Goal: Task Accomplishment & Management: Use online tool/utility

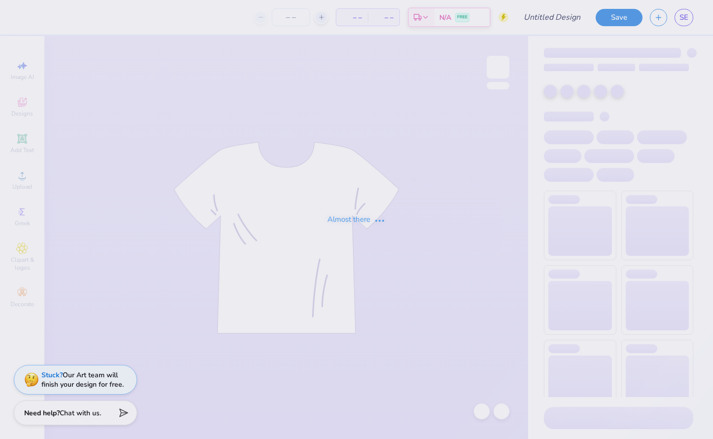
type input "tank"
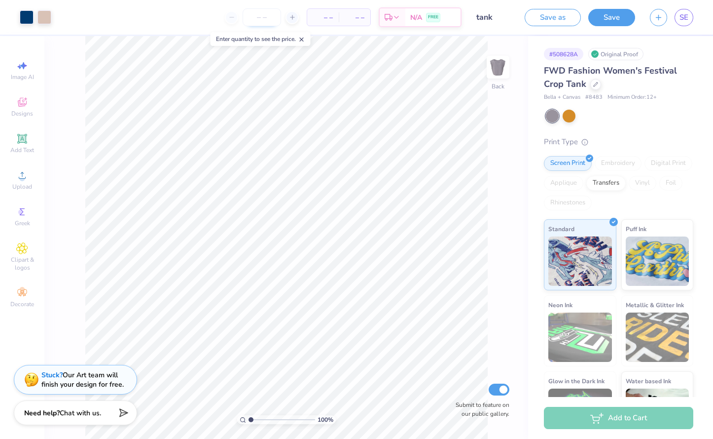
click at [264, 18] on input "number" at bounding box center [262, 17] width 38 height 18
click at [322, 20] on span "– –" at bounding box center [323, 17] width 20 height 10
click at [272, 18] on input "number" at bounding box center [262, 17] width 38 height 18
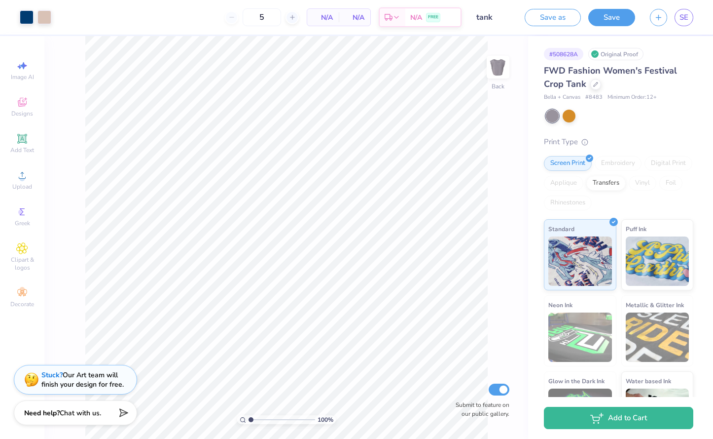
type input "5"
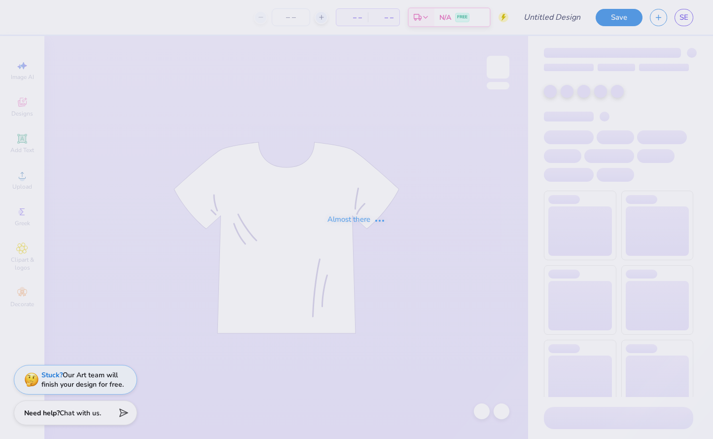
type input "tank"
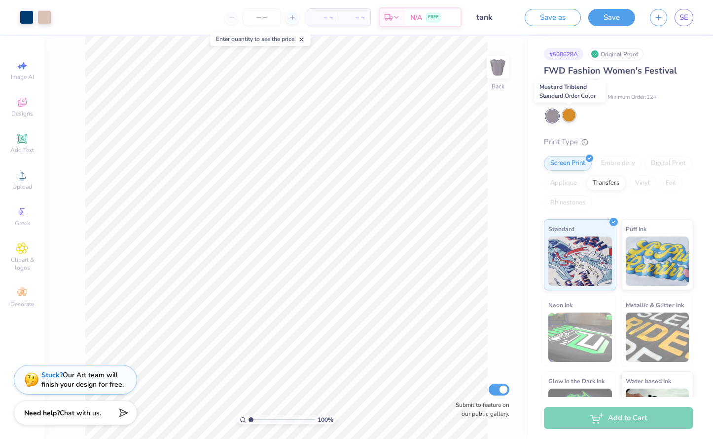
click at [569, 120] on div at bounding box center [569, 115] width 13 height 13
click at [554, 113] on div at bounding box center [552, 116] width 13 height 13
click at [572, 117] on div at bounding box center [569, 115] width 13 height 13
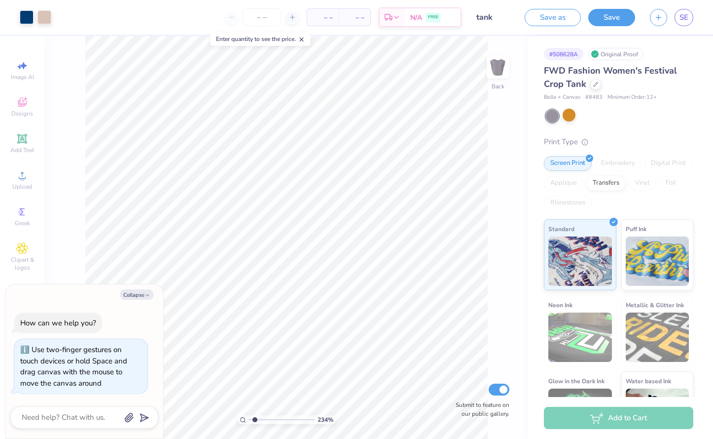
type input "1"
drag, startPoint x: 251, startPoint y: 419, endPoint x: 202, endPoint y: 407, distance: 50.7
click at [249, 415] on input "range" at bounding box center [282, 419] width 67 height 9
click at [142, 293] on button "Collapse" at bounding box center [136, 294] width 33 height 10
type textarea "x"
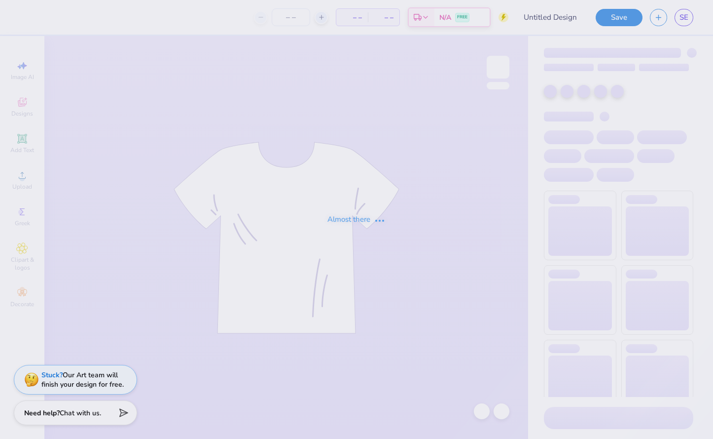
type input "tote"
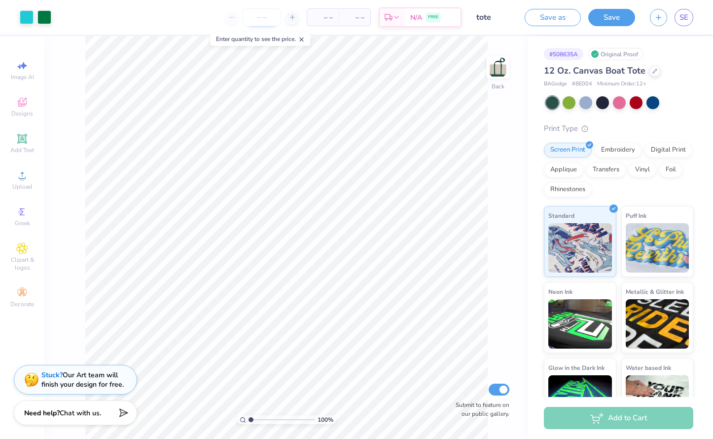
click at [256, 13] on input "number" at bounding box center [262, 17] width 38 height 18
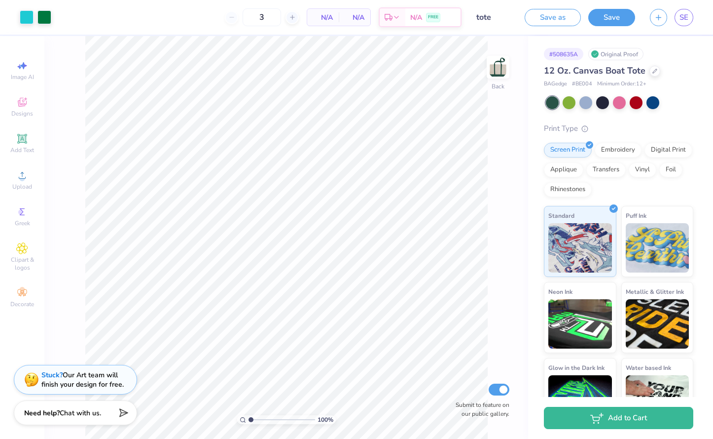
type input "12"
click at [333, 20] on div "N/A Per Item" at bounding box center [323, 17] width 32 height 17
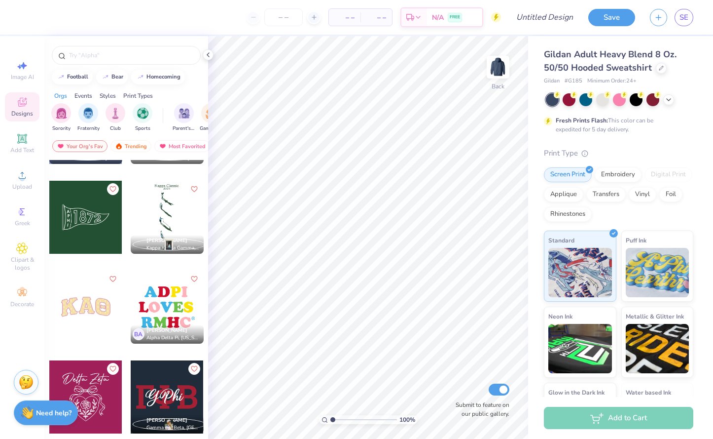
scroll to position [4562, 0]
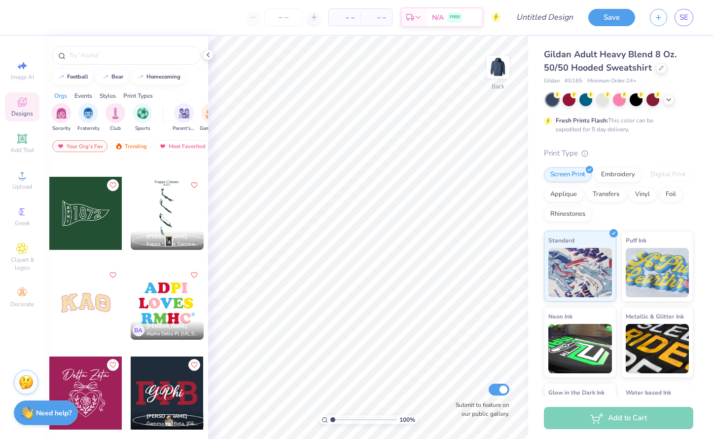
click at [79, 205] on div at bounding box center [85, 213] width 73 height 73
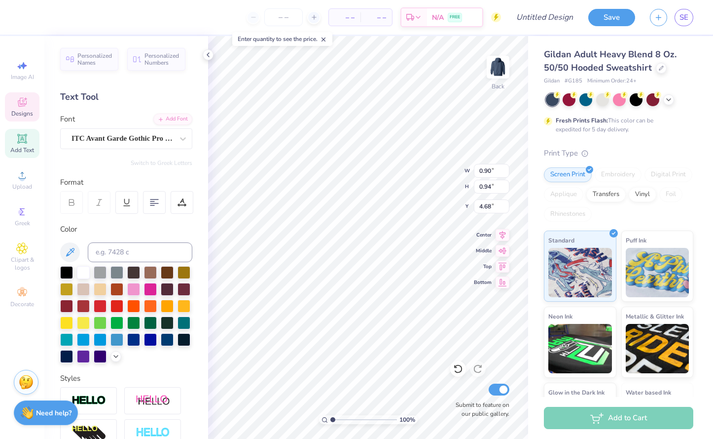
type textarea "T"
type input "0.60"
type input "0.93"
type input "5.98"
type textarea "L"
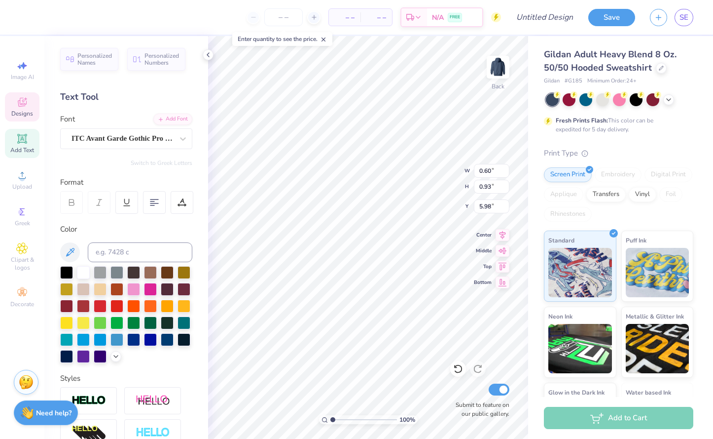
type input "0.72"
type input "0.95"
type input "7.32"
type textarea "S"
click at [25, 110] on span "Designs" at bounding box center [22, 114] width 22 height 8
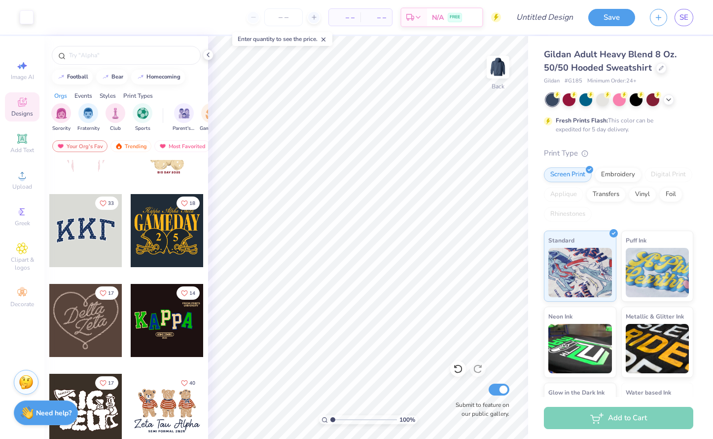
scroll to position [149, 0]
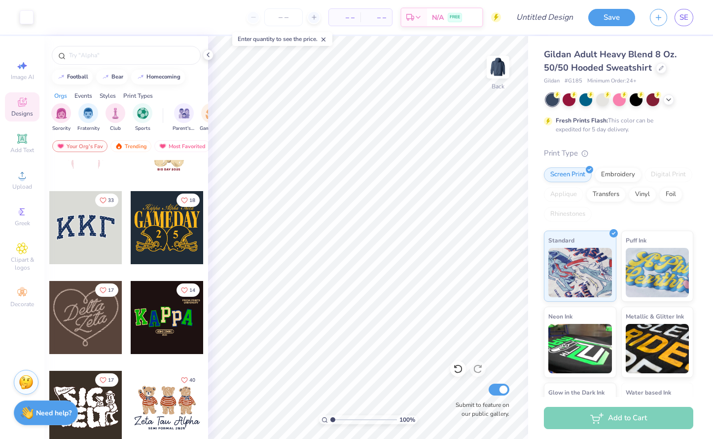
click at [94, 235] on div at bounding box center [85, 227] width 73 height 73
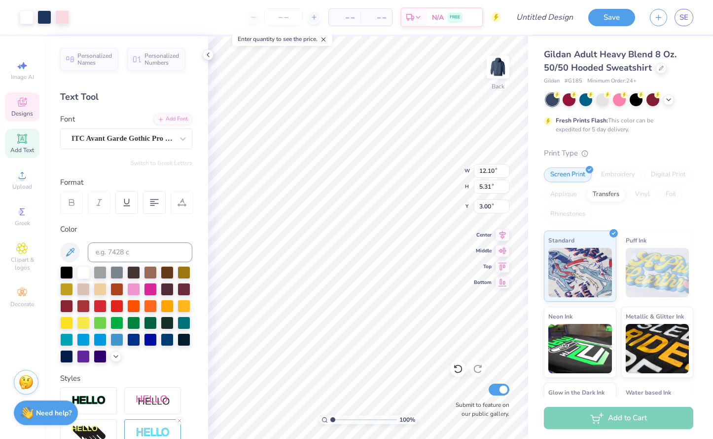
type input "3.57"
type input "3.79"
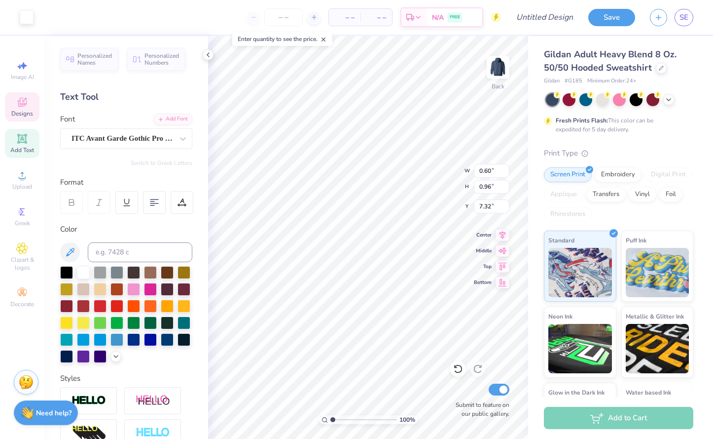
type input "7.25"
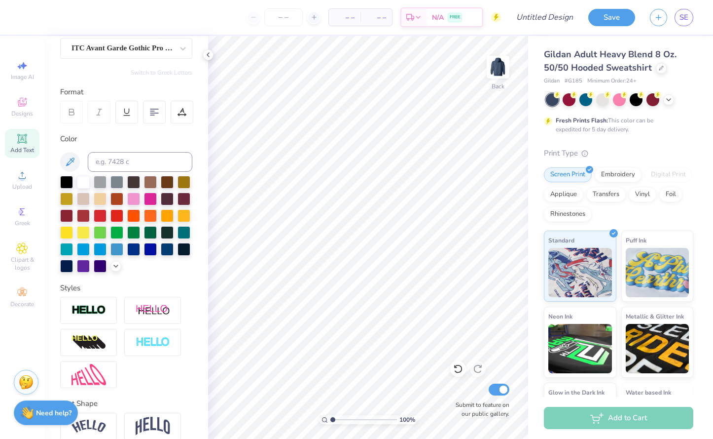
scroll to position [135, 0]
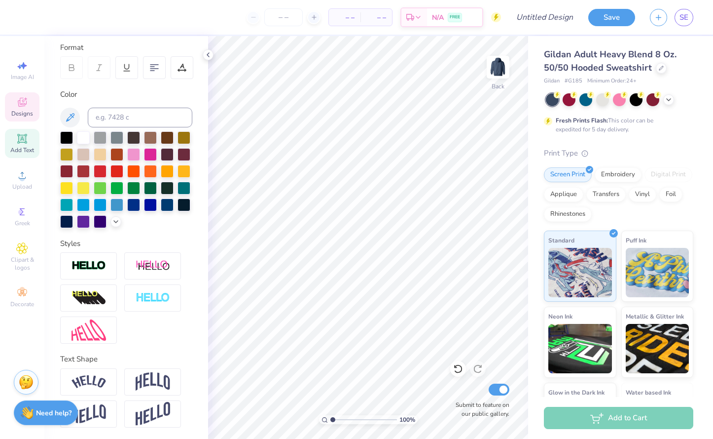
click at [25, 102] on icon at bounding box center [22, 102] width 12 height 12
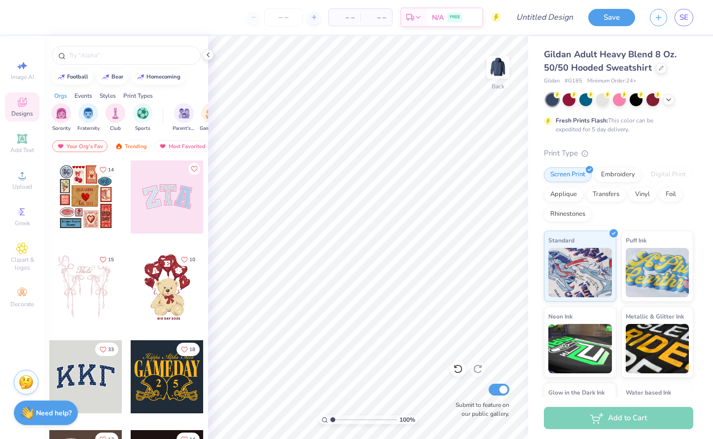
click at [88, 386] on div at bounding box center [85, 376] width 73 height 73
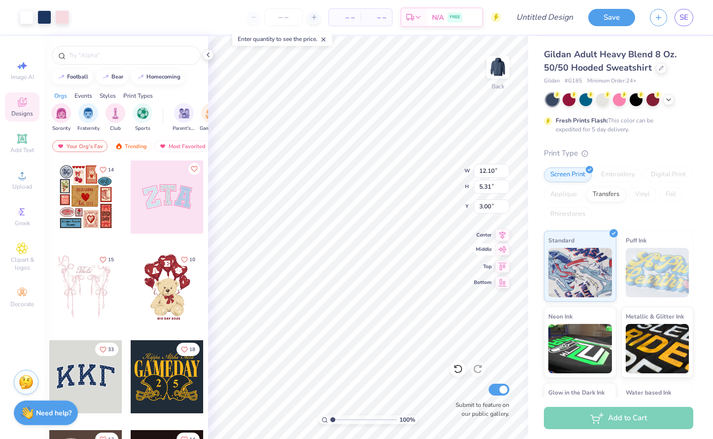
click at [505, 249] on icon at bounding box center [503, 249] width 14 height 12
click at [506, 237] on icon at bounding box center [503, 233] width 14 height 12
click at [504, 265] on icon at bounding box center [503, 265] width 14 height 12
type input "3.36"
type input "12.10"
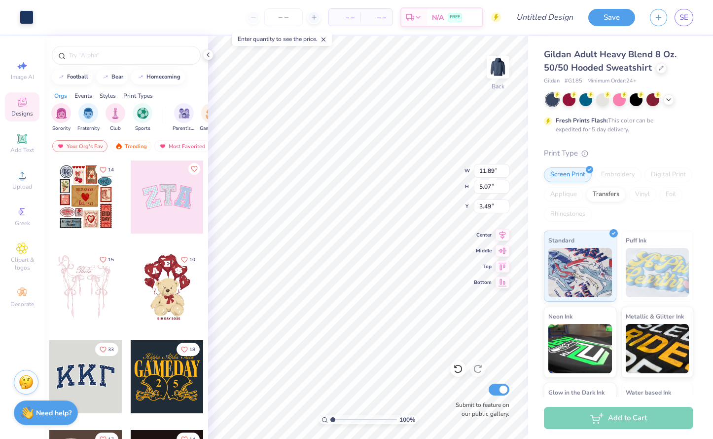
type input "5.31"
type input "3.36"
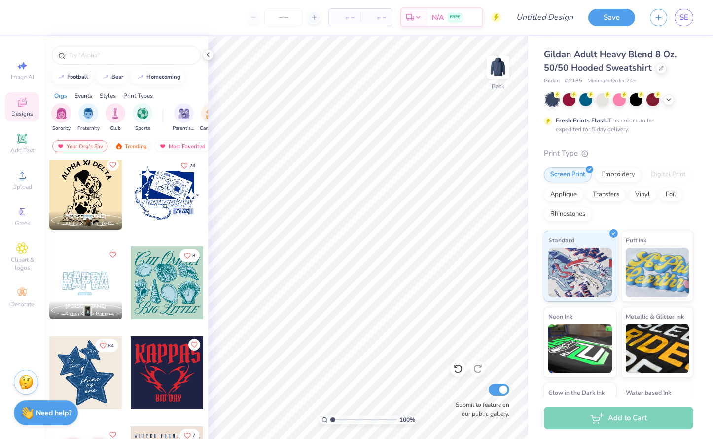
scroll to position [1146, 0]
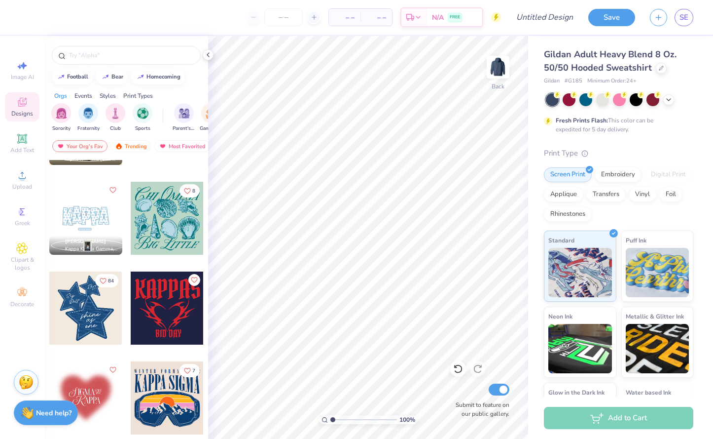
click at [113, 336] on div at bounding box center [85, 307] width 73 height 73
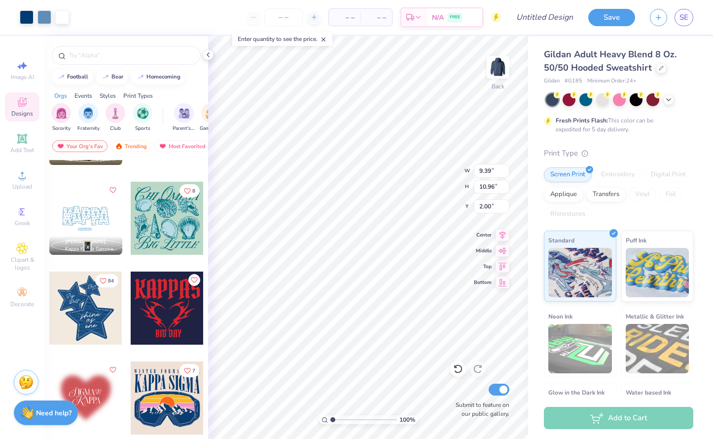
type input "2.00"
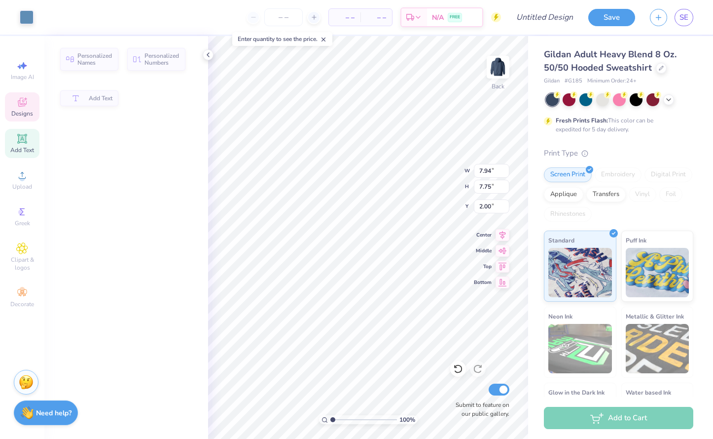
type input "7.94"
type input "7.75"
type input "5.14"
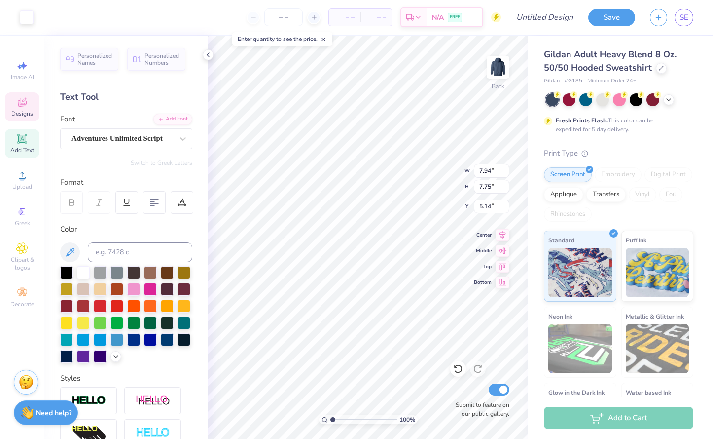
type input "3.44"
type input "1.30"
type input "7.90"
type textarea "uniqueness"
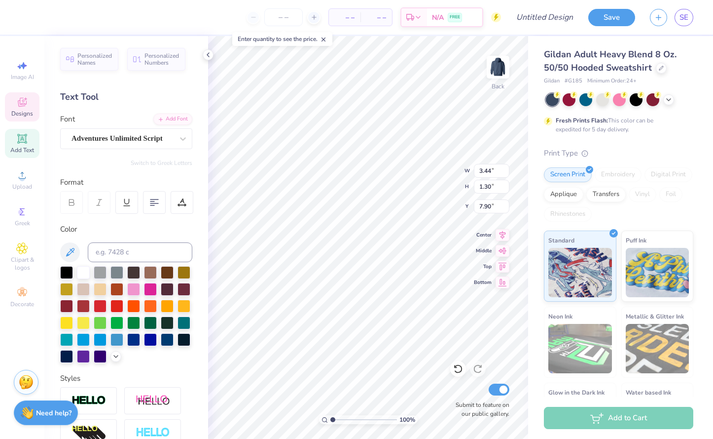
scroll to position [0, 1]
type input "1.51"
type input "0.79"
type input "9.41"
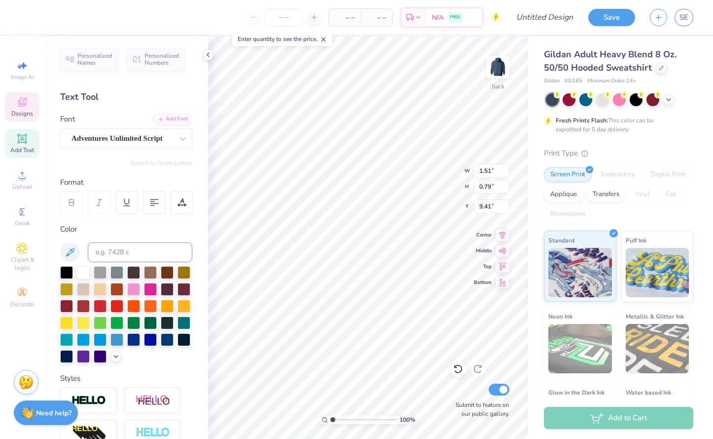
type textarea "sisterhood"
type input "2.01"
type input "0.59"
type input "10.10"
type input "7.94"
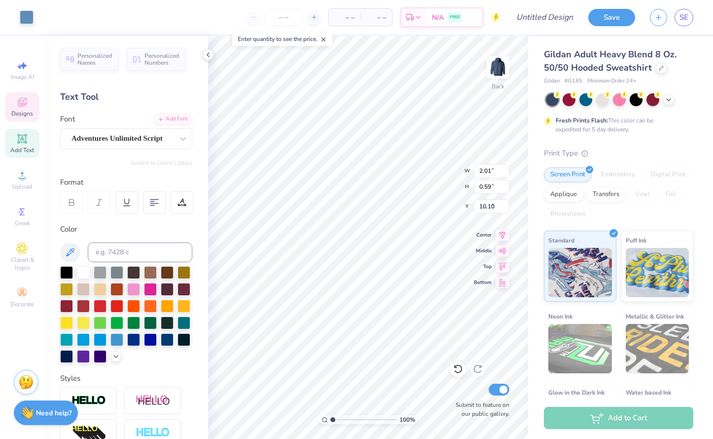
type input "7.75"
type input "5.08"
type input "2.01"
type input "0.59"
type input "10.10"
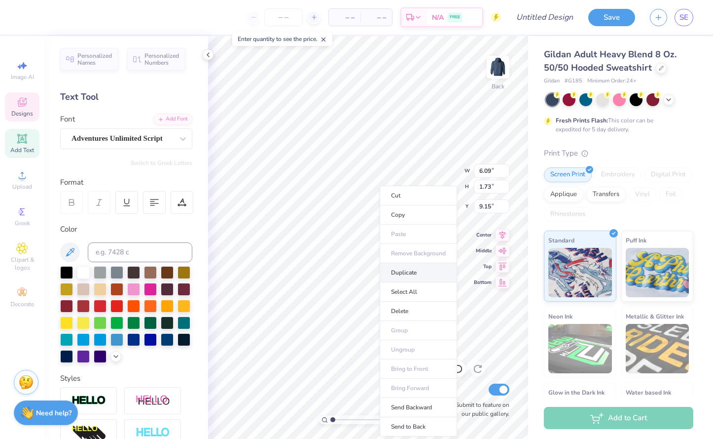
click at [413, 277] on li "Duplicate" at bounding box center [418, 272] width 77 height 19
type input "10.15"
type textarea "charity"
click at [457, 363] on div at bounding box center [458, 369] width 16 height 16
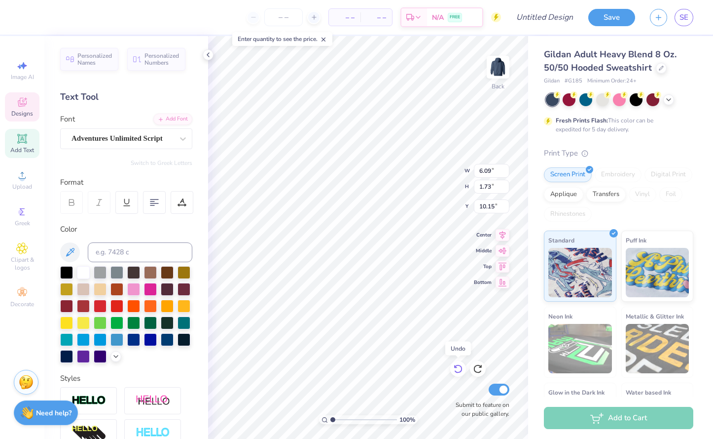
click at [457, 371] on icon at bounding box center [458, 369] width 10 height 10
click at [479, 371] on icon at bounding box center [478, 369] width 8 height 9
type input "7.38"
type input "7.18"
type input "5.43"
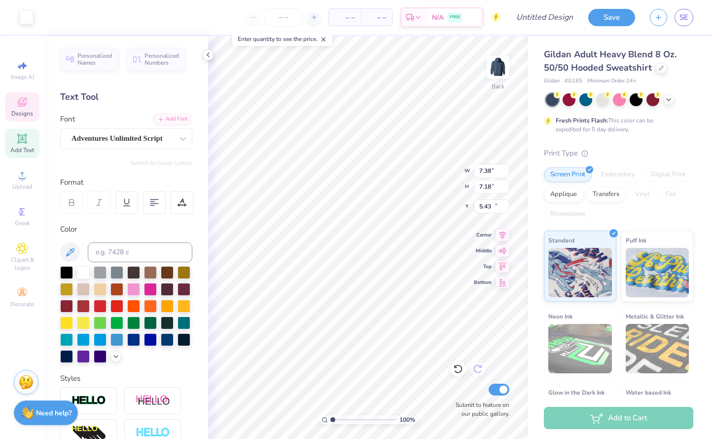
type input "6.09"
type input "1.73"
type input "10.02"
type textarea "charity"
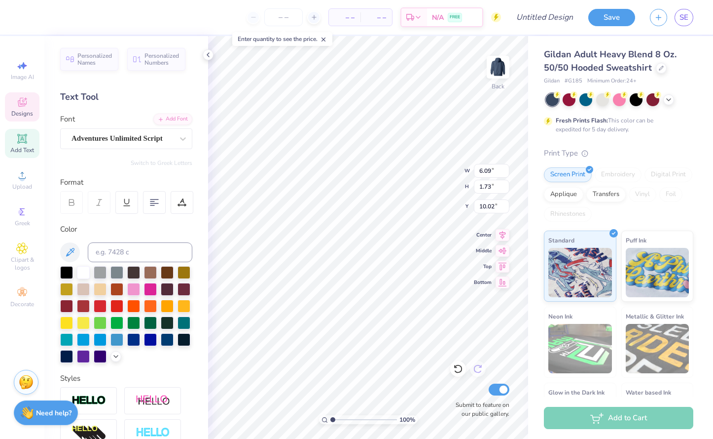
scroll to position [0, 0]
type input "5.22"
type input "1.09"
type input "7.94"
type input "6.09"
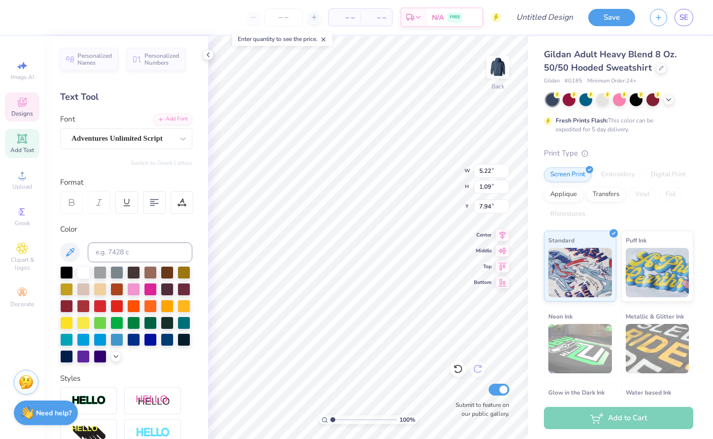
type input "1.73"
type input "9.21"
type input "5.26"
type input "1.49"
type input "8.58"
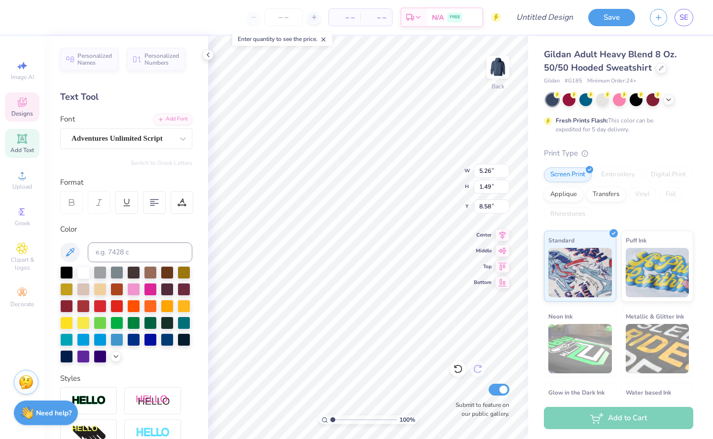
type input "4.70"
type input "1.34"
type input "8.74"
type input "4.35"
type input "1.40"
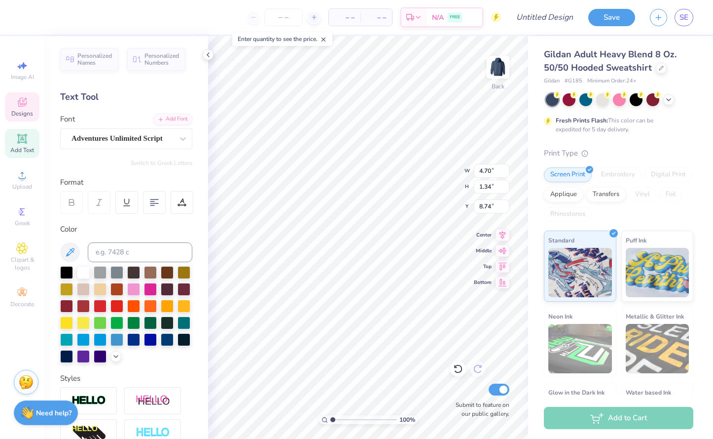
type input "10.08"
type input "3.39"
type input "1.09"
type input "10.08"
type input "4.70"
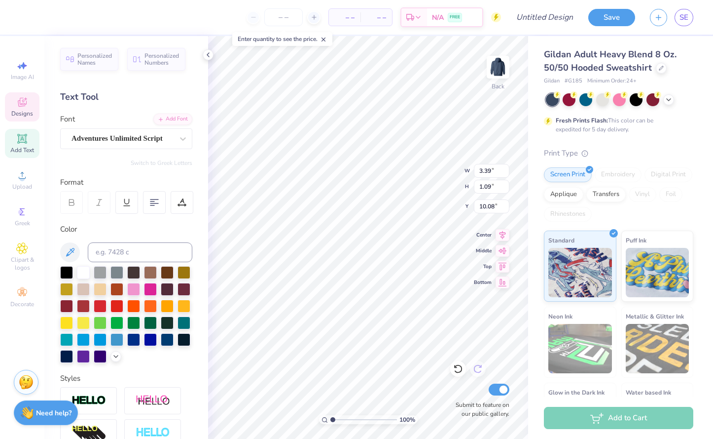
type input "1.34"
type input "8.48"
type input "3.39"
type input "1.09"
type input "9.82"
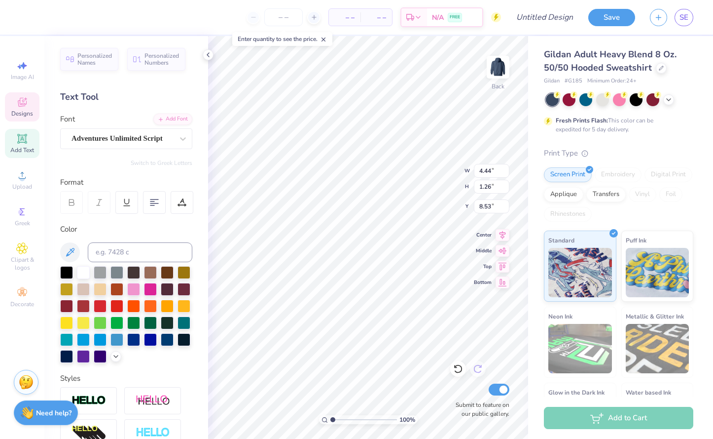
type input "4.44"
type input "1.26"
type input "9.10"
type input "8.16"
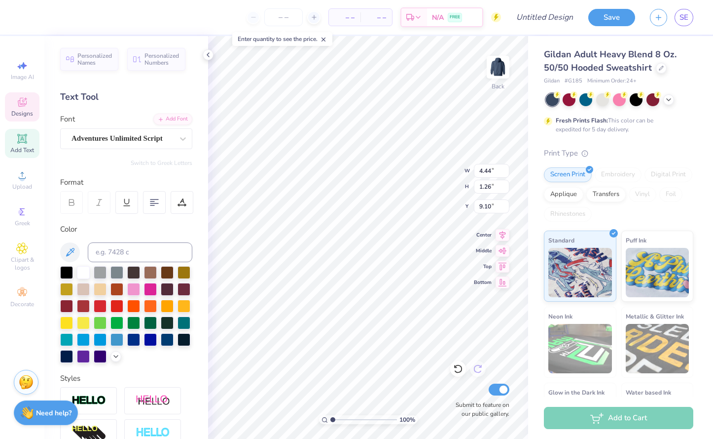
type input "7.89"
type input "5.07"
type input "4.44"
type input "1.26"
type input "9.03"
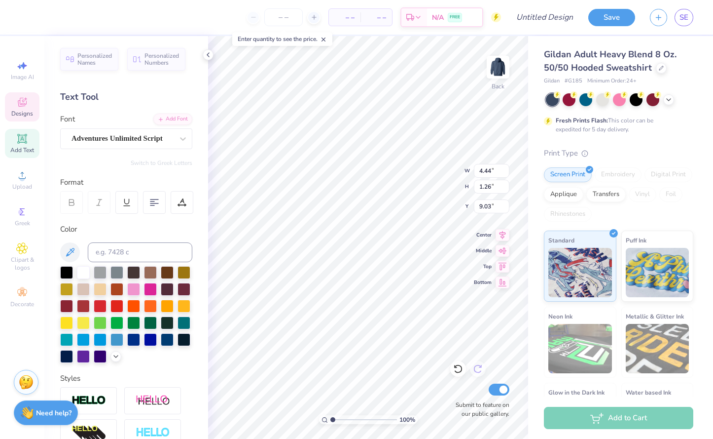
type input "4.50"
type input "1.06"
type input "9.15"
type input "8.76"
type input "10.08"
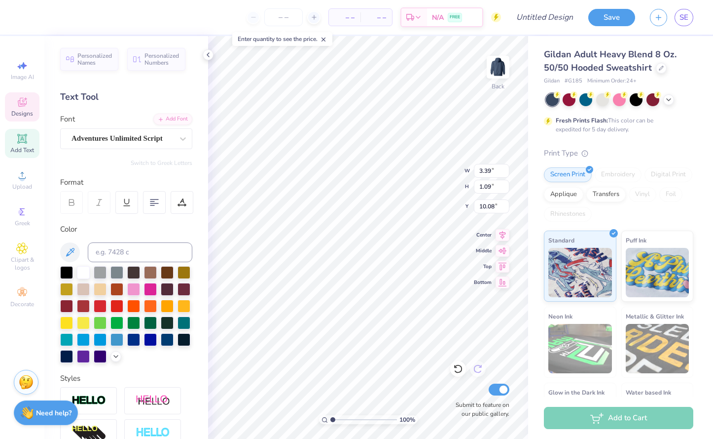
type input "4.50"
type input "1.06"
type input "9.02"
type input "4.48"
type input "1.01"
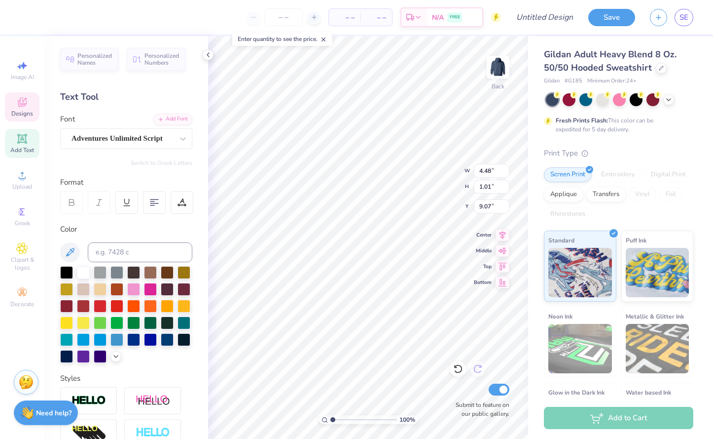
type input "9.07"
type input "3.96"
type input "0.89"
type input "9.19"
type input "8.10"
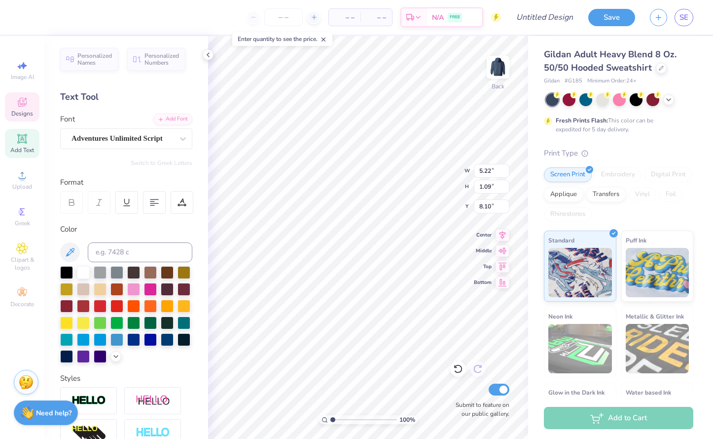
type input "5.25"
type input "0.92"
type input "8.21"
type input "8.16"
type input "7.89"
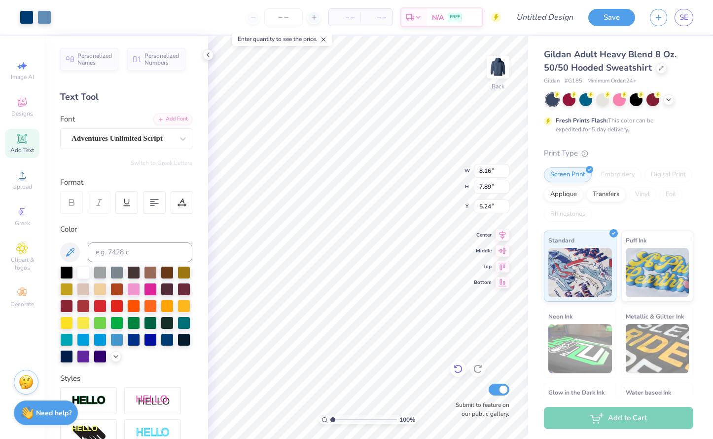
click at [457, 370] on icon at bounding box center [458, 369] width 10 height 10
type input "5.07"
type textarea "TLS"
type input "5.38"
type input "5.45"
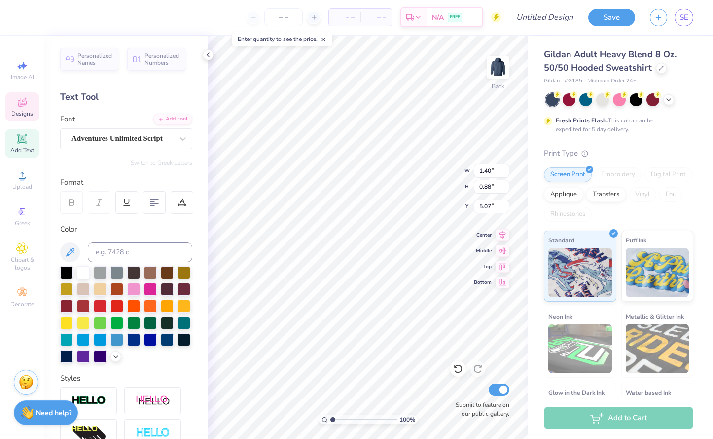
type input "3.07"
click at [461, 369] on icon at bounding box center [458, 369] width 8 height 9
type input "5.90"
type input "5.43"
type textarea "92"
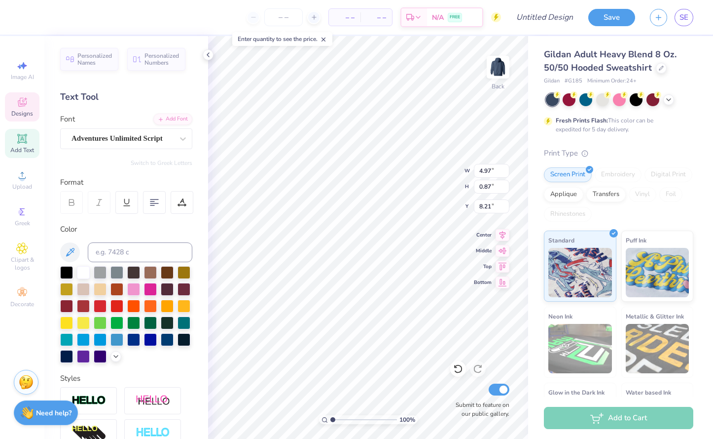
type input "4.48"
type input "0.78"
type input "8.24"
type input "3.96"
type input "0.89"
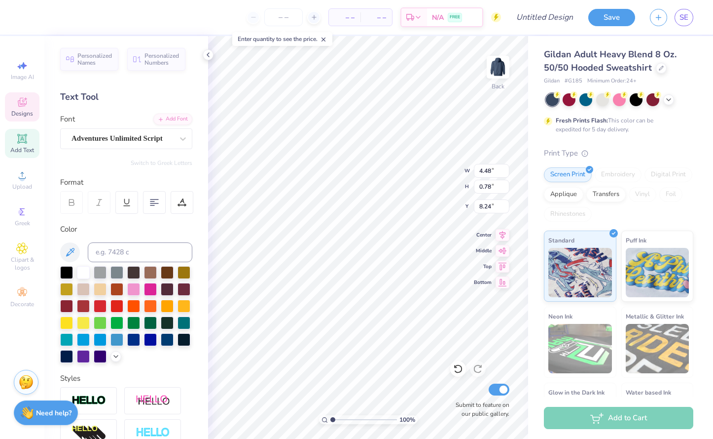
type input "9.19"
type input "3.56"
type input "0.80"
type input "9.03"
type input "3.39"
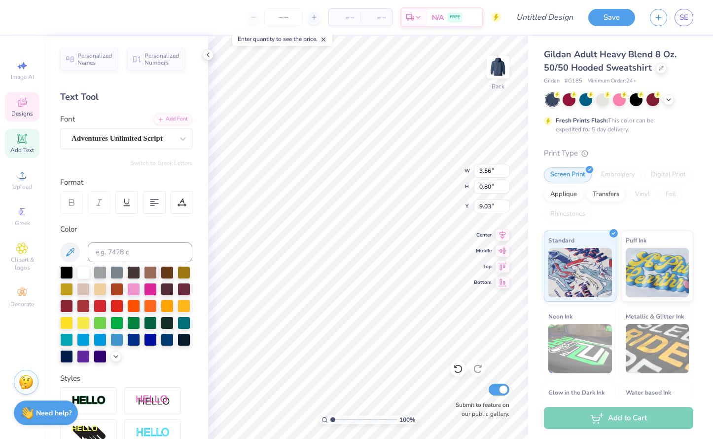
type input "1.09"
type input "10.08"
type input "2.91"
type input "0.93"
type input "10.22"
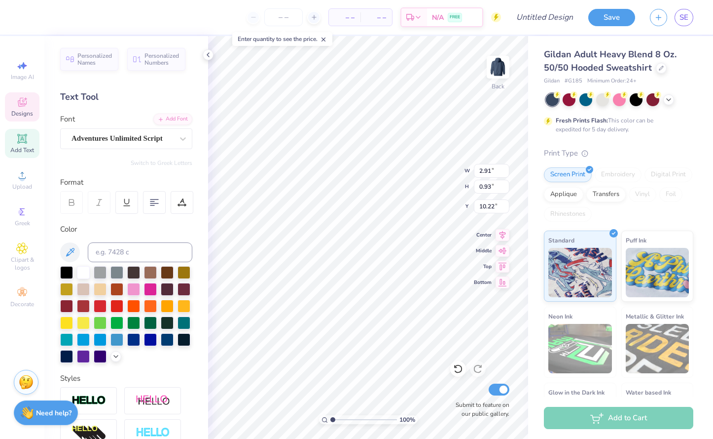
type input "2.93"
type input "0.92"
type input "10.12"
type input "2.14"
type input "1.00"
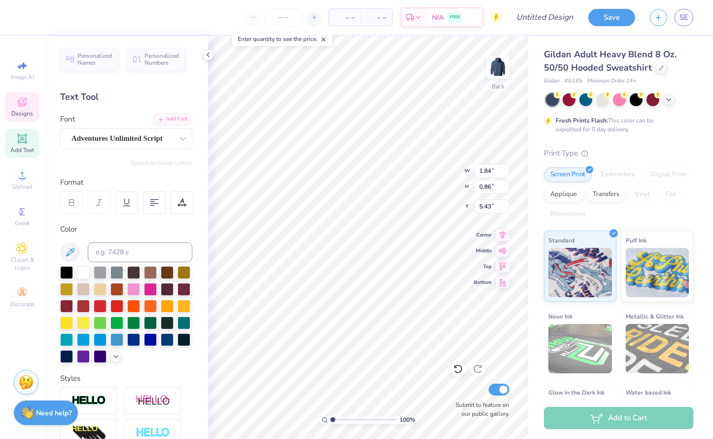
type input "5.30"
type input "5.43"
type input "6.2"
click at [367, 419] on input "range" at bounding box center [363, 419] width 67 height 9
type input "2.10"
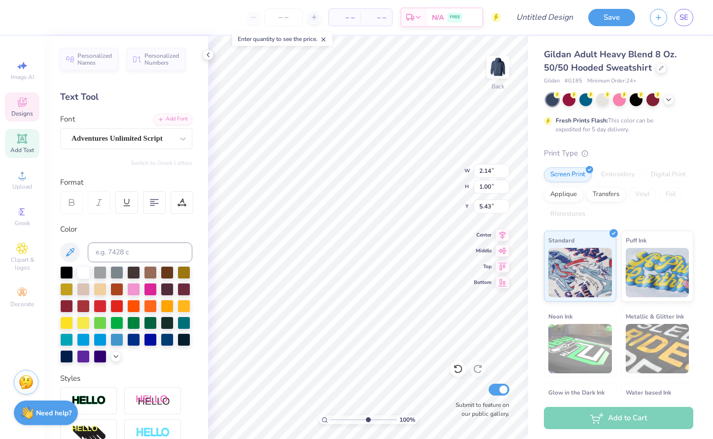
type input "1.21"
type input "5.36"
drag, startPoint x: 367, startPoint y: 419, endPoint x: 303, endPoint y: 419, distance: 64.1
type input "1"
click at [330, 419] on input "range" at bounding box center [363, 419] width 67 height 9
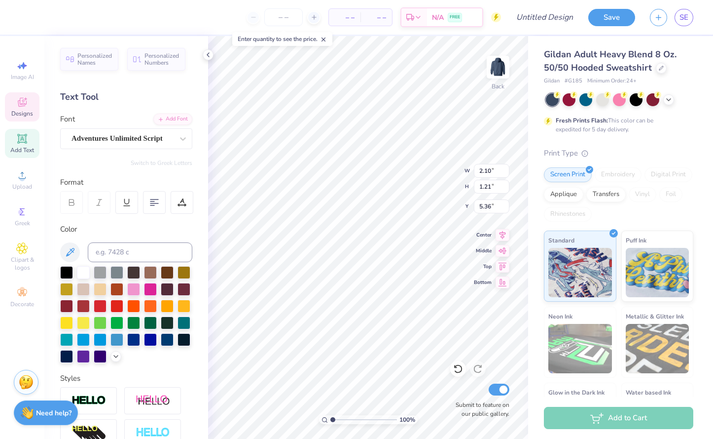
type input "5.43"
type input "2.13"
type input "1.12"
type input "5.50"
type input "3.85"
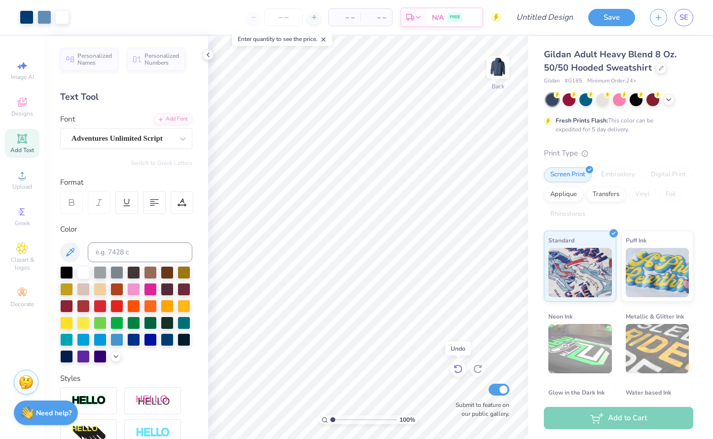
click at [457, 368] on icon at bounding box center [458, 369] width 10 height 10
click at [455, 372] on icon at bounding box center [458, 369] width 10 height 10
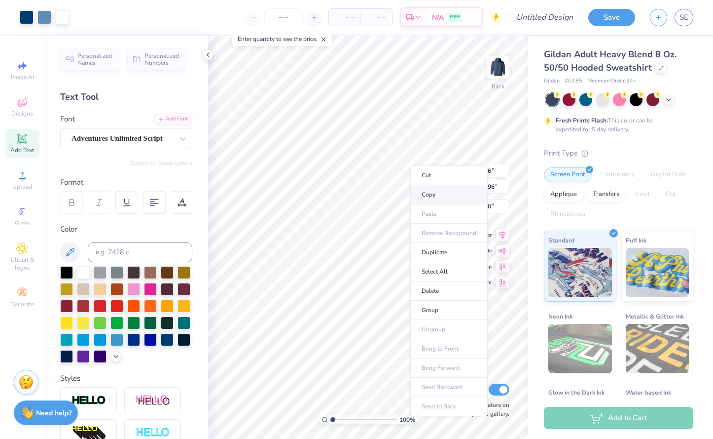
click at [433, 193] on li "Copy" at bounding box center [448, 194] width 77 height 19
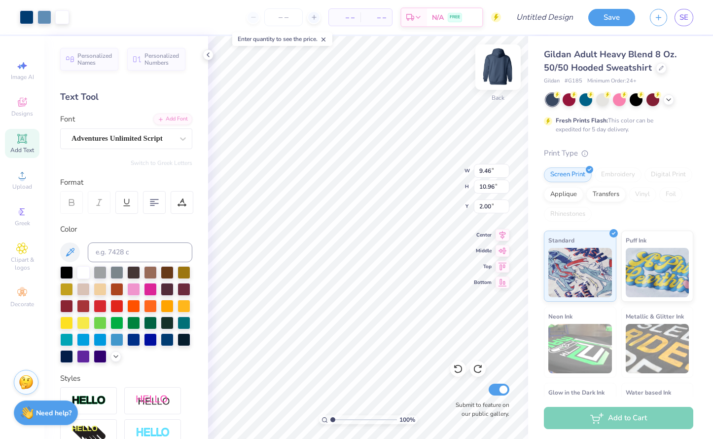
click at [500, 65] on img at bounding box center [497, 66] width 39 height 39
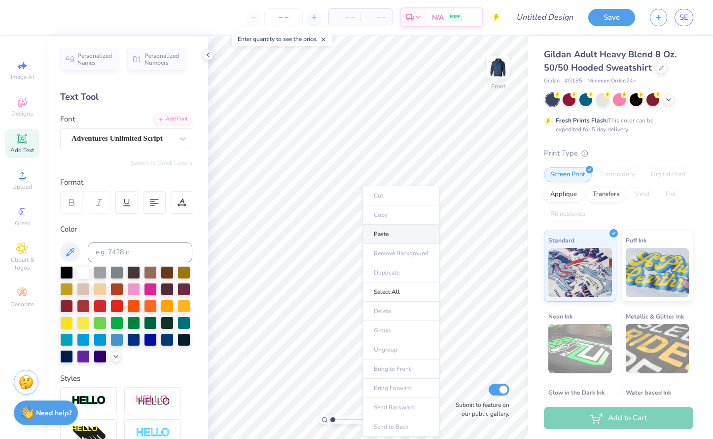
click at [389, 238] on li "Paste" at bounding box center [401, 233] width 77 height 19
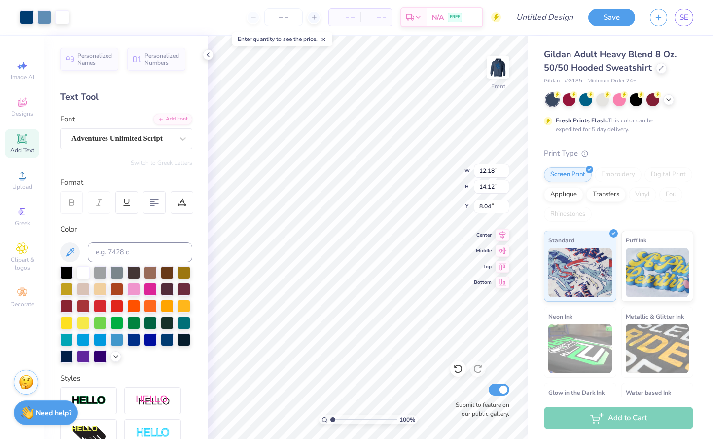
type input "12.18"
type input "14.12"
type input "6.00"
click at [496, 74] on img at bounding box center [497, 66] width 39 height 39
